Goal: Check status

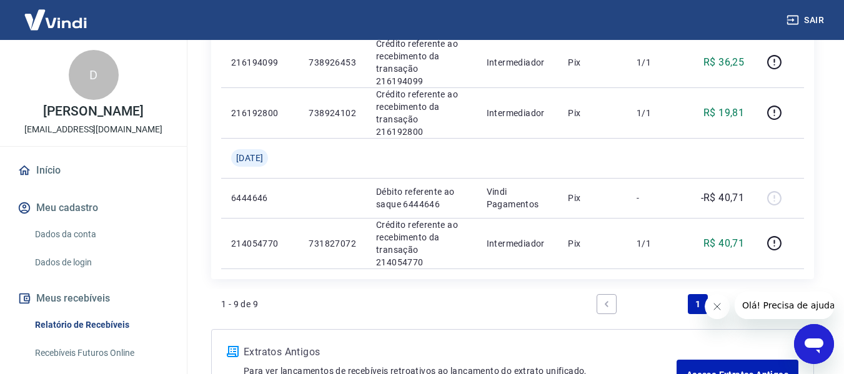
scroll to position [638, 0]
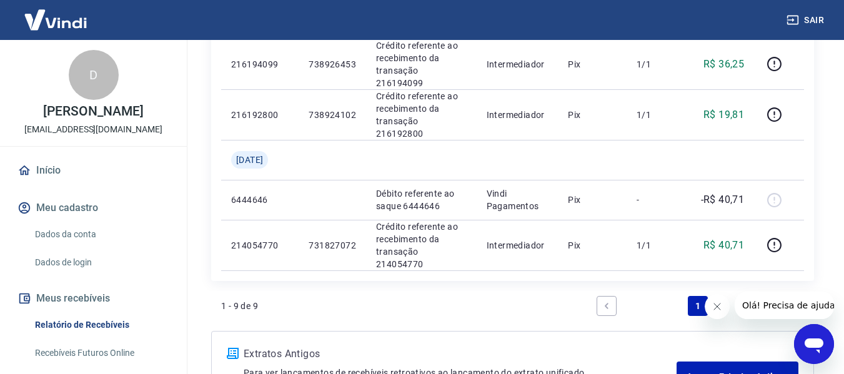
click at [786, 296] on link "Next page" at bounding box center [789, 306] width 20 height 20
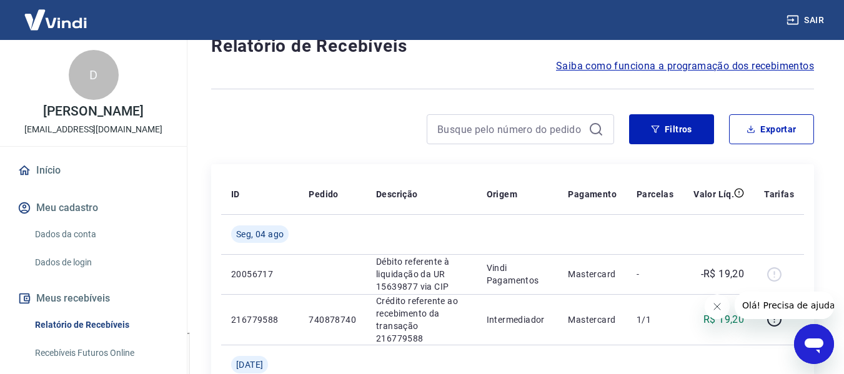
scroll to position [0, 0]
